Goal: Information Seeking & Learning: Check status

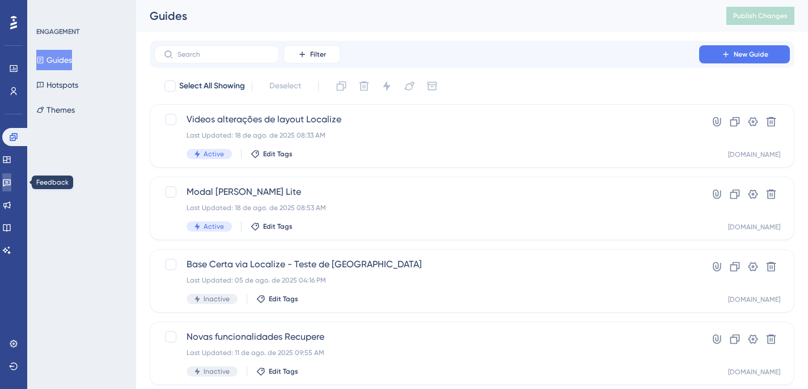
click at [11, 184] on icon at bounding box center [6, 182] width 9 height 9
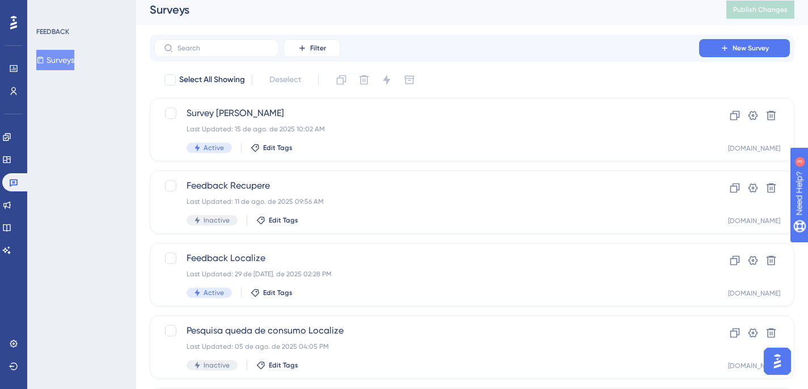
scroll to position [15, 0]
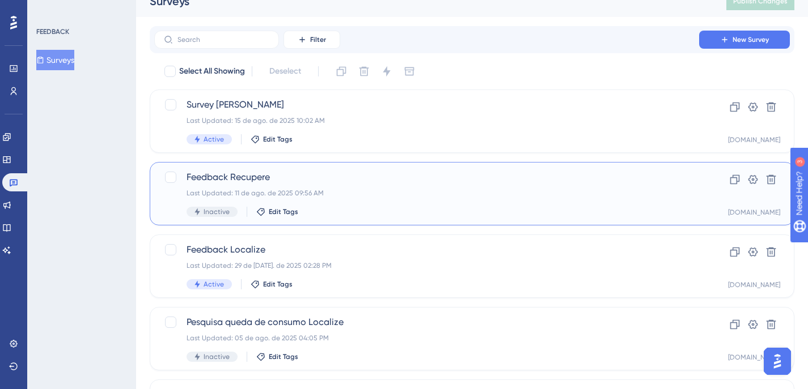
click at [364, 191] on div "Last Updated: 11 de ago. de 2025 09:56 AM" at bounding box center [426, 193] width 480 height 9
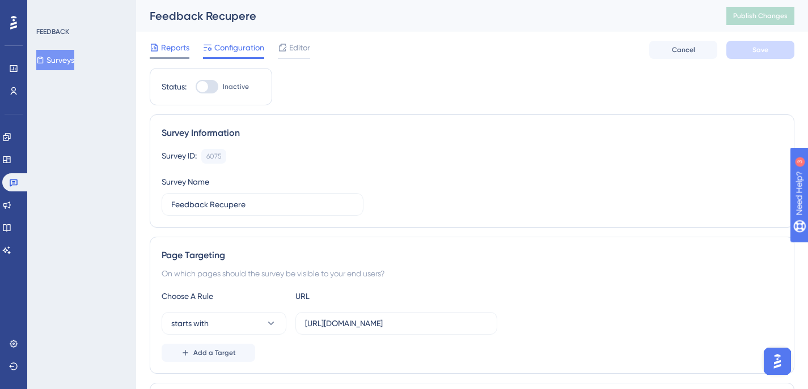
click at [183, 50] on span "Reports" at bounding box center [175, 48] width 28 height 14
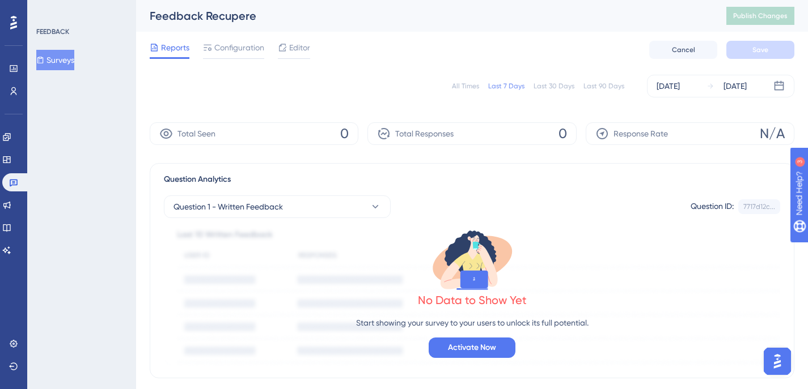
click at [465, 88] on div "All Times" at bounding box center [465, 86] width 27 height 9
click at [9, 181] on link at bounding box center [15, 182] width 27 height 18
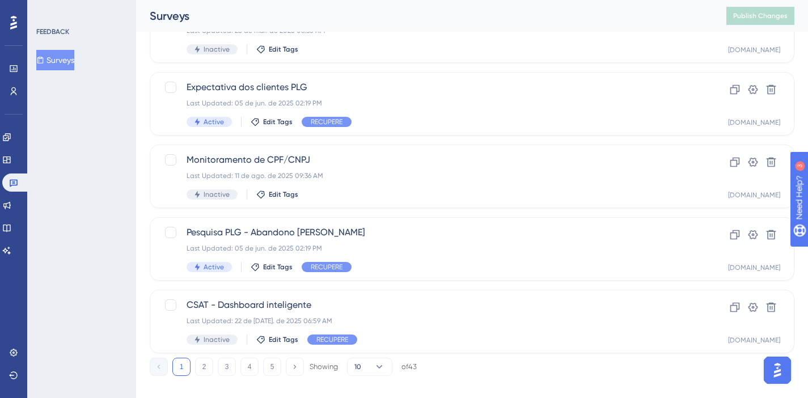
scroll to position [482, 0]
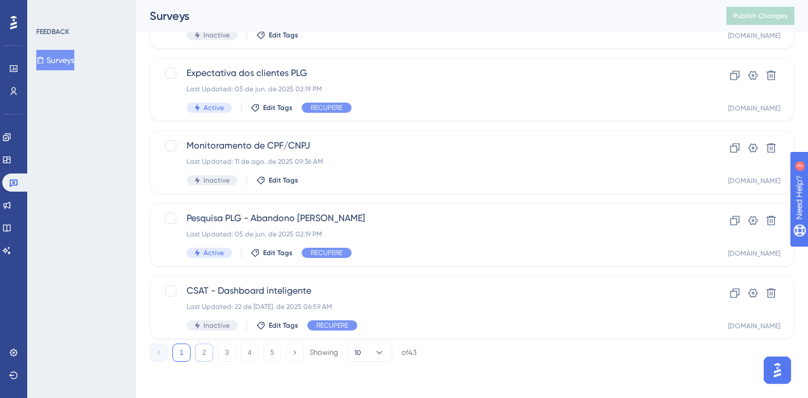
click at [204, 347] on button "2" at bounding box center [204, 352] width 18 height 18
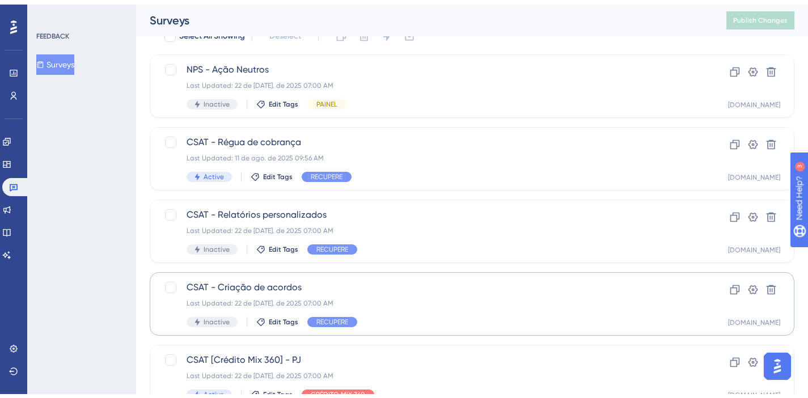
scroll to position [77, 0]
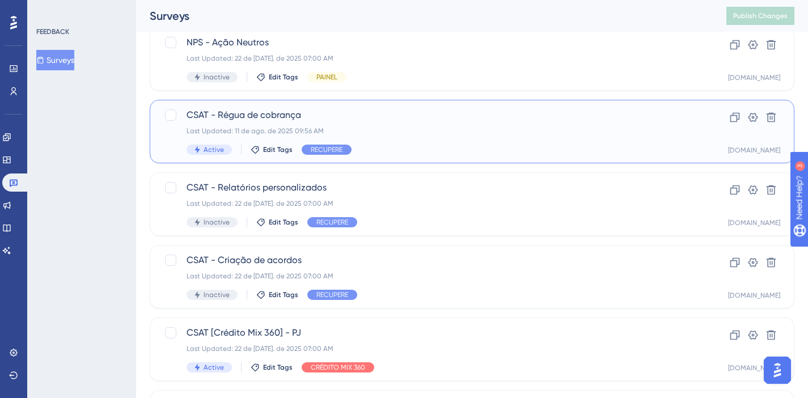
click at [404, 152] on div "Active Edit Tags RECUPERE" at bounding box center [426, 150] width 480 height 10
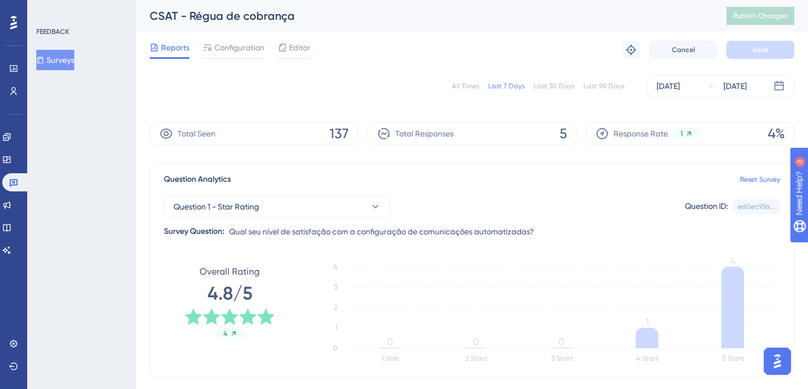
click at [465, 87] on div "All Times" at bounding box center [465, 86] width 27 height 9
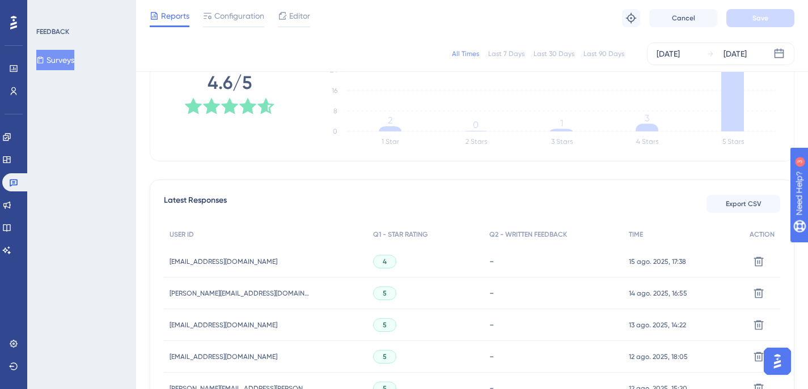
scroll to position [226, 0]
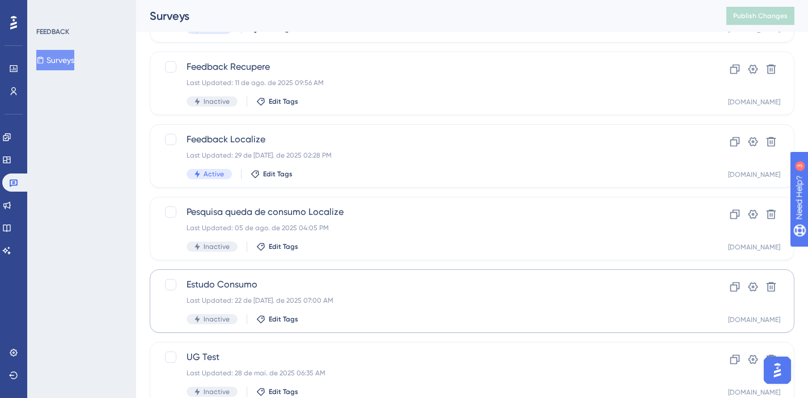
scroll to position [482, 0]
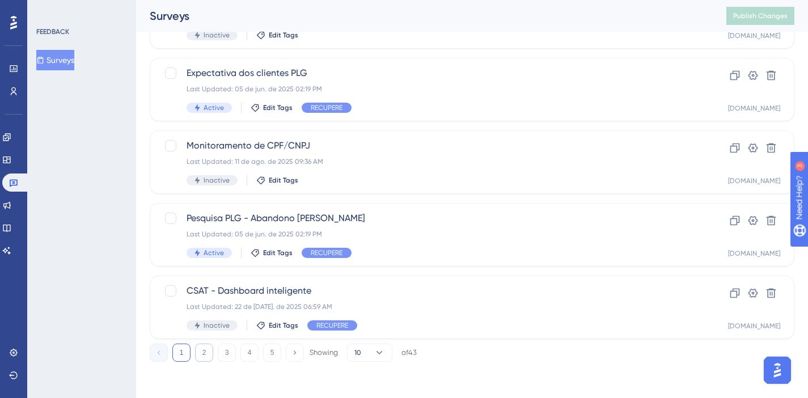
click at [207, 352] on button "2" at bounding box center [204, 352] width 18 height 18
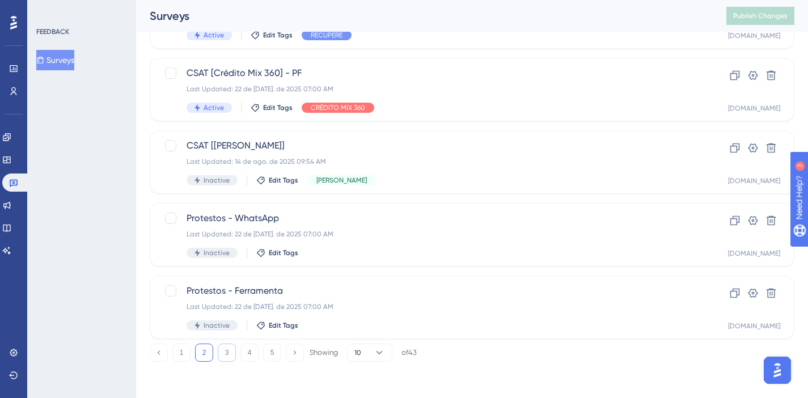
click at [228, 353] on button "3" at bounding box center [227, 352] width 18 height 18
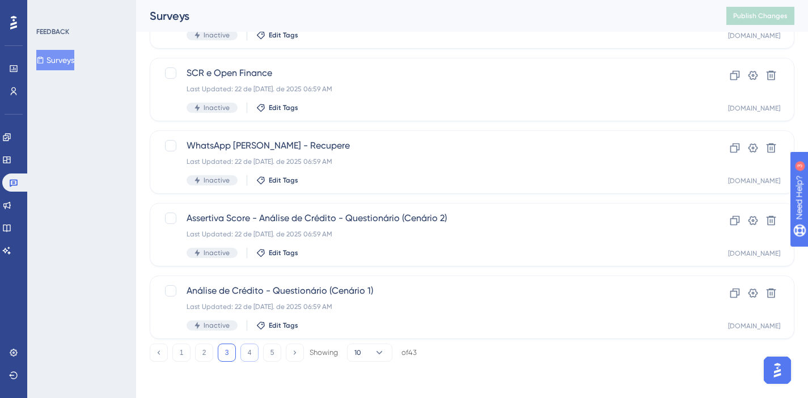
click at [249, 349] on button "4" at bounding box center [249, 352] width 18 height 18
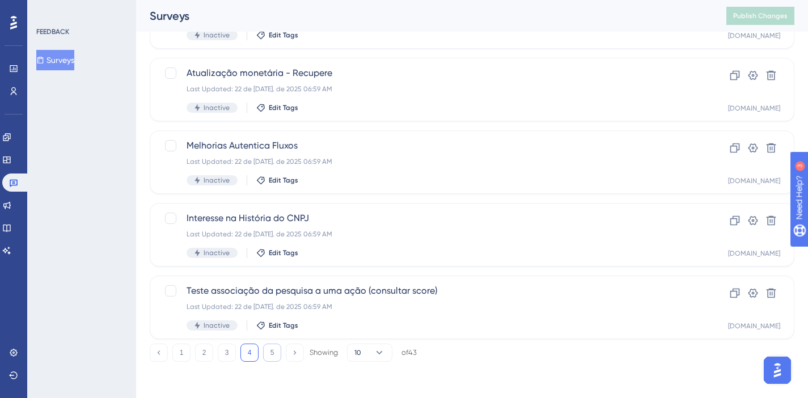
click at [266, 351] on button "5" at bounding box center [272, 352] width 18 height 18
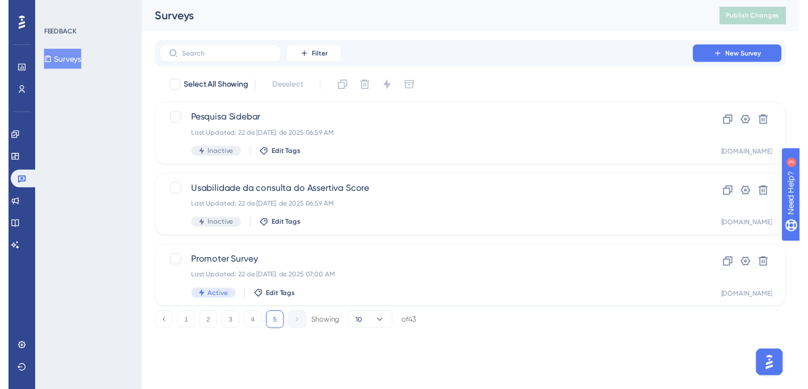
scroll to position [0, 0]
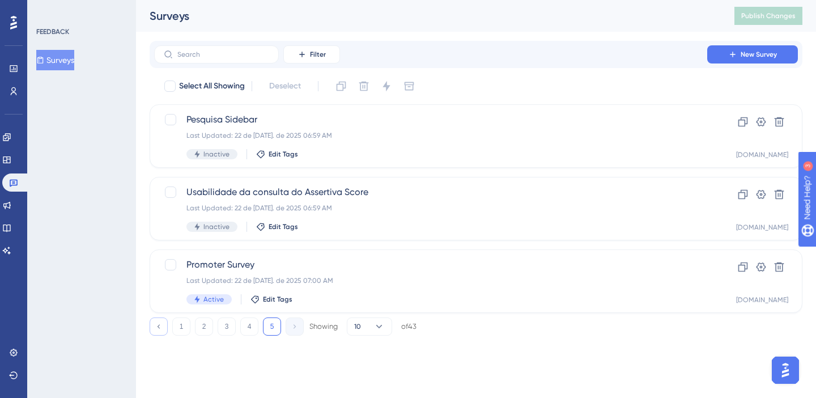
click at [157, 327] on icon at bounding box center [158, 326] width 7 height 7
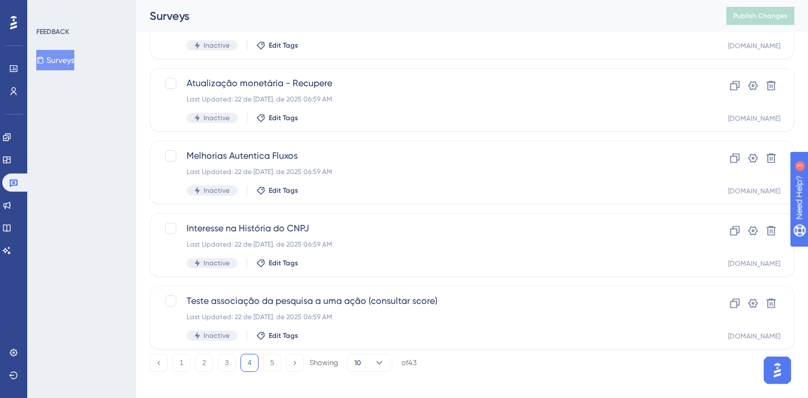
scroll to position [482, 0]
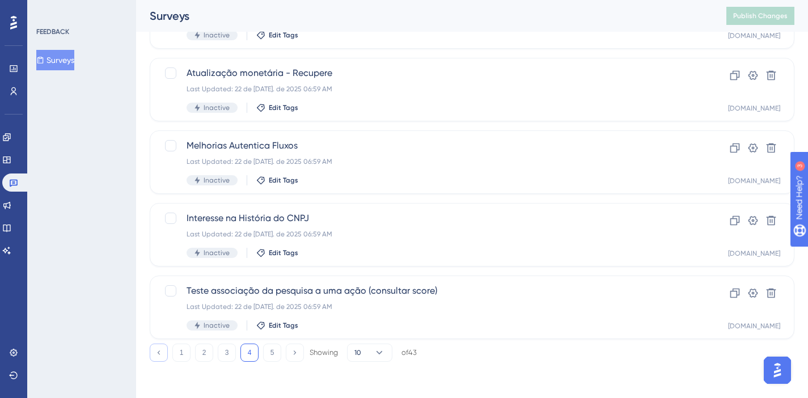
click at [166, 353] on button at bounding box center [159, 352] width 18 height 18
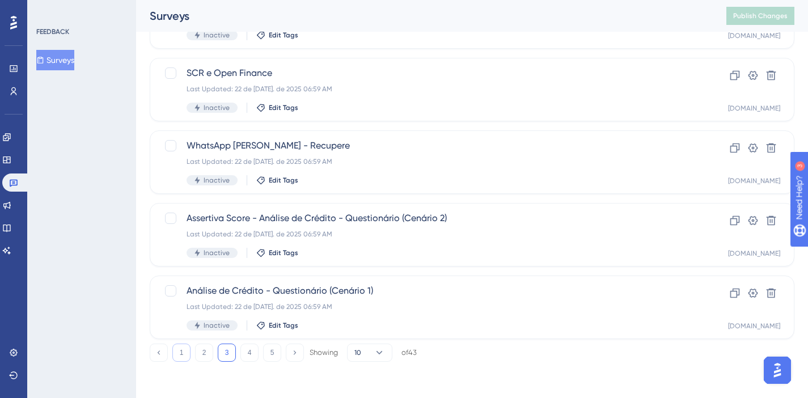
click at [177, 354] on button "1" at bounding box center [181, 352] width 18 height 18
